Goal: Ask a question: Seek information or help from site administrators or community

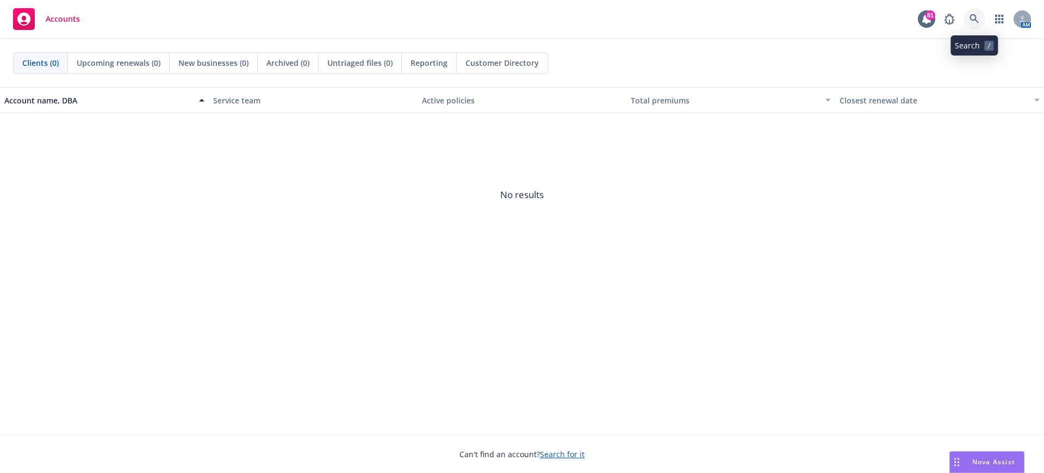
click at [977, 10] on link at bounding box center [975, 19] width 22 height 22
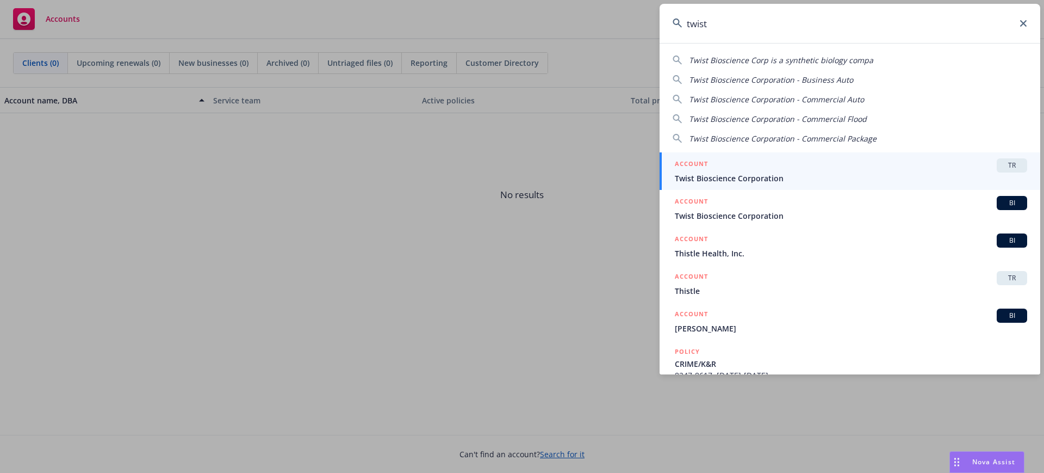
type input "twist"
click at [778, 165] on div "ACCOUNT TR" at bounding box center [851, 165] width 353 height 14
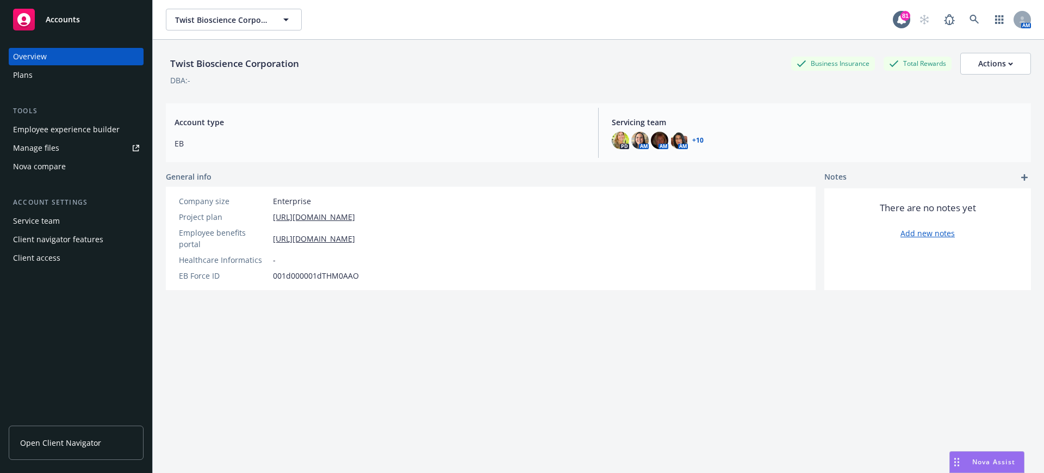
click at [64, 439] on span "Open Client Navigator" at bounding box center [60, 442] width 81 height 11
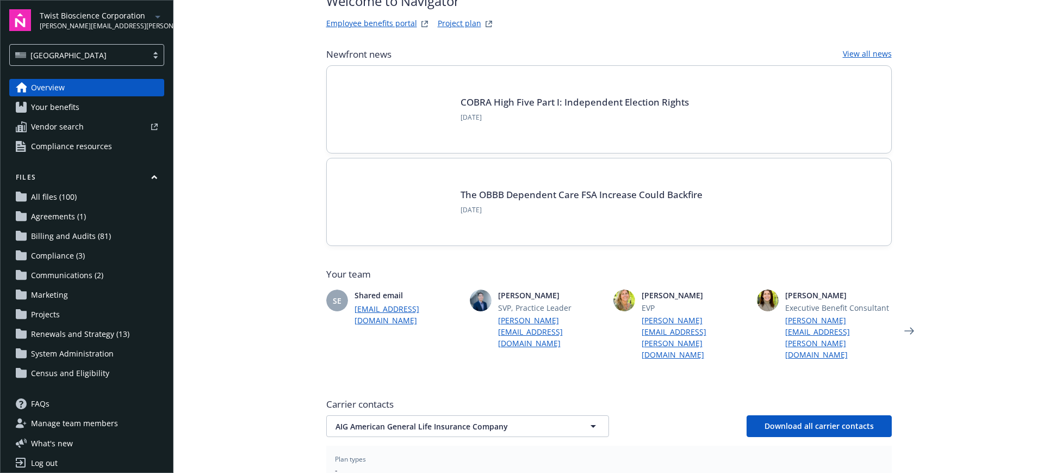
scroll to position [136, 0]
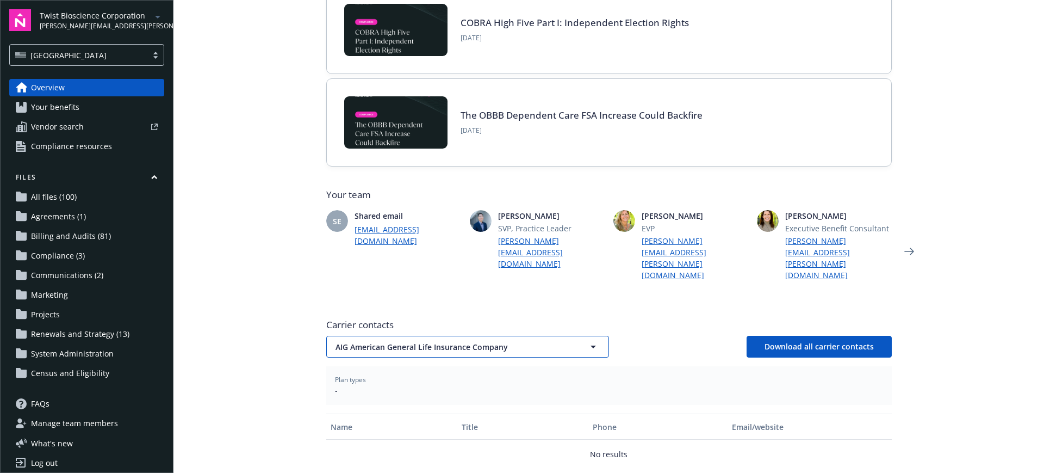
click at [406, 341] on span "AIG American General Life Insurance Company" at bounding box center [449, 346] width 226 height 11
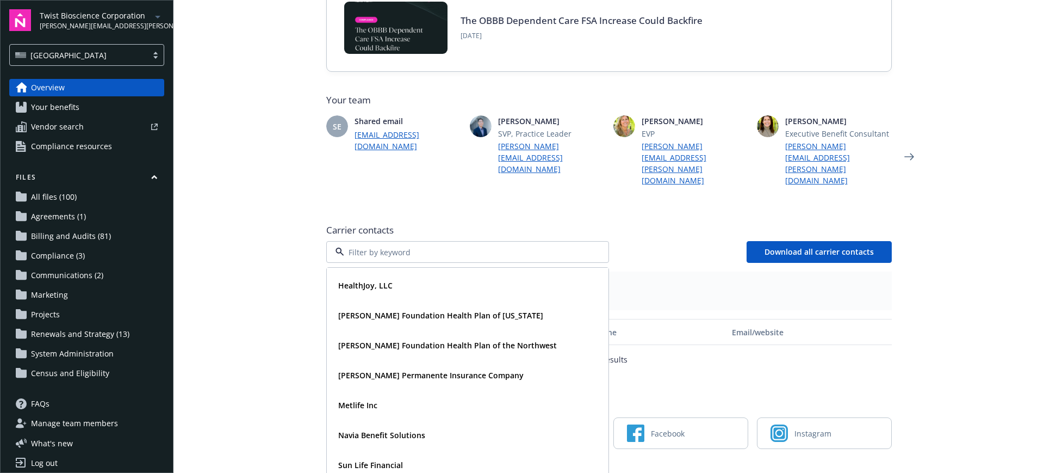
scroll to position [232, 0]
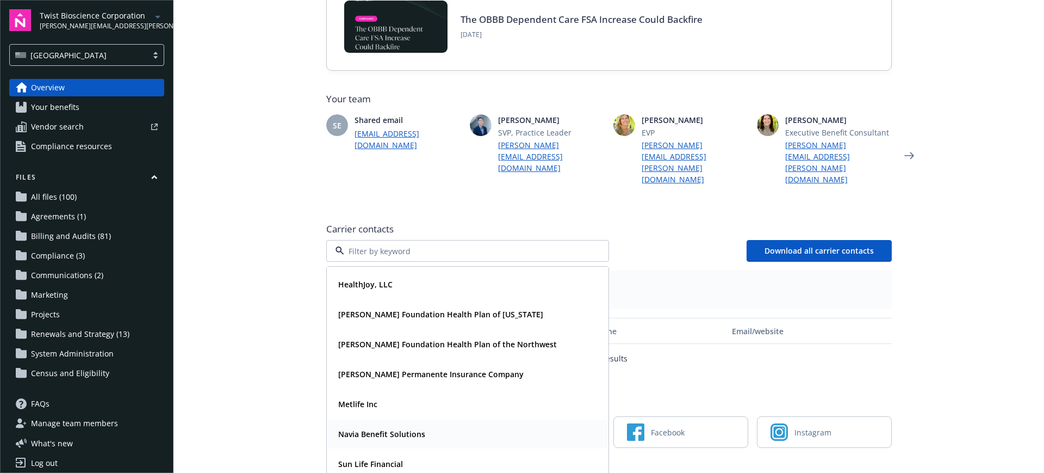
click at [370, 429] on strong "Navia Benefit Solutions" at bounding box center [381, 434] width 87 height 10
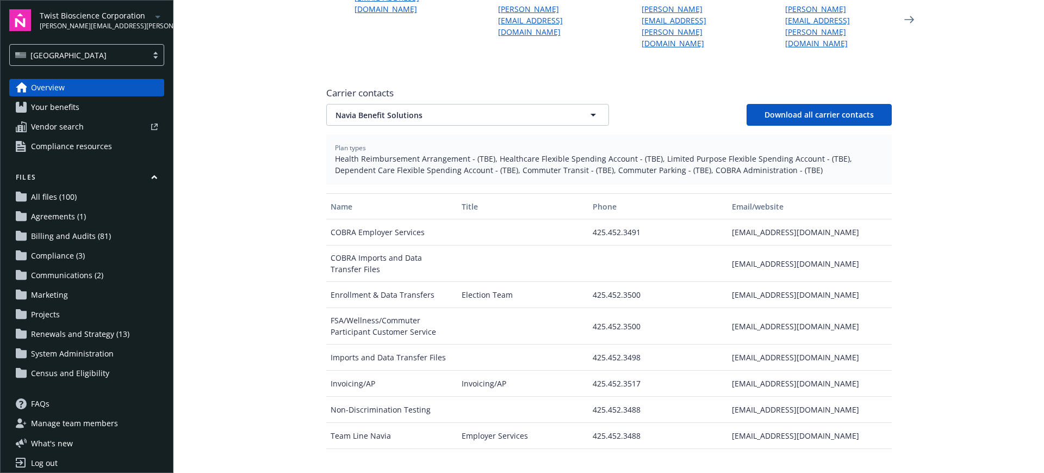
scroll to position [436, 0]
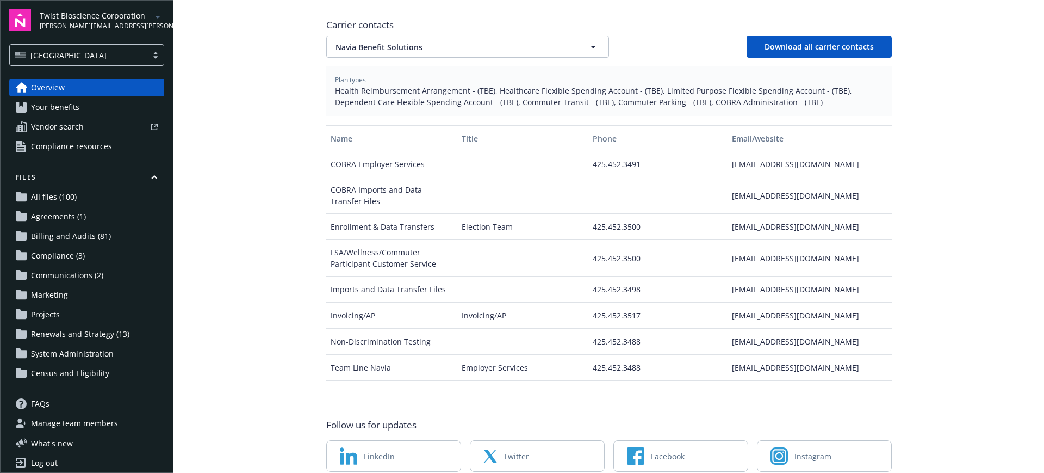
click at [282, 237] on main "Welcome to Navigator Employee benefits portal Project plan Newfront news View a…" at bounding box center [609, 236] width 871 height 473
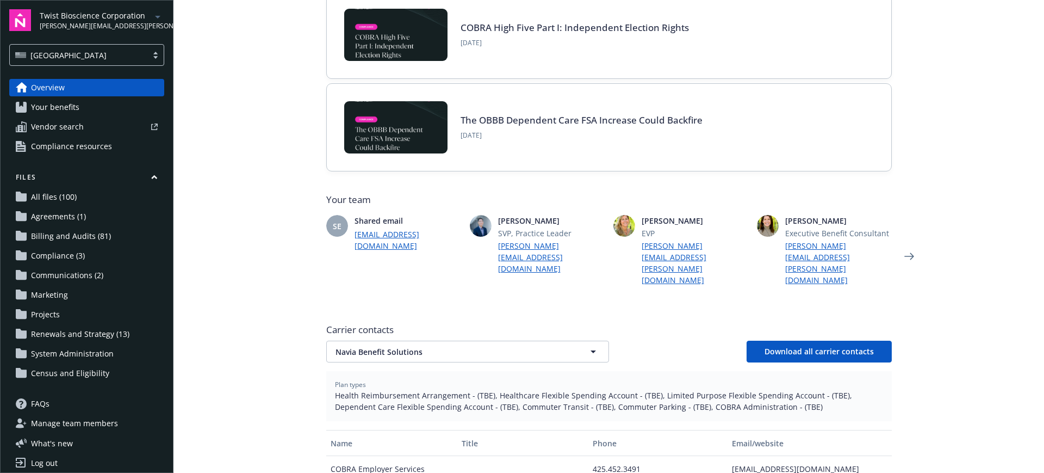
scroll to position [0, 0]
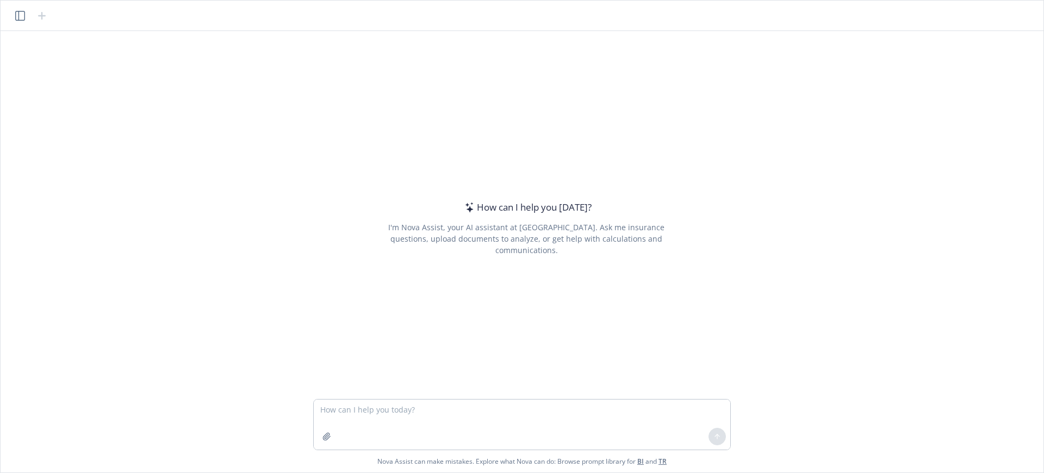
click at [338, 412] on textarea at bounding box center [522, 424] width 417 height 50
type textarea "what is suzanne sullivan's title at docker"
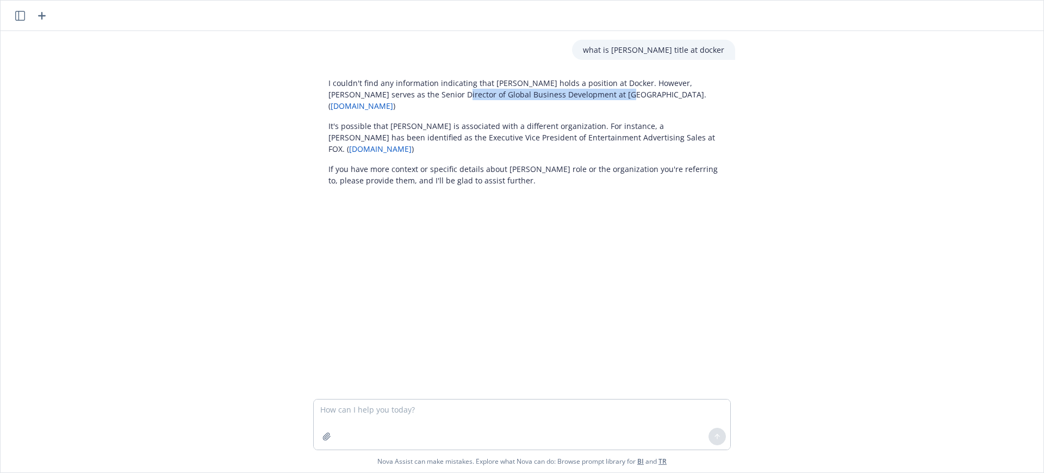
drag, startPoint x: 573, startPoint y: 93, endPoint x: 412, endPoint y: 91, distance: 160.5
click at [412, 91] on p "I couldn't find any information indicating that Suzanne Sullivan holds a positi…" at bounding box center [527, 94] width 396 height 34
